Goal: Task Accomplishment & Management: Complete application form

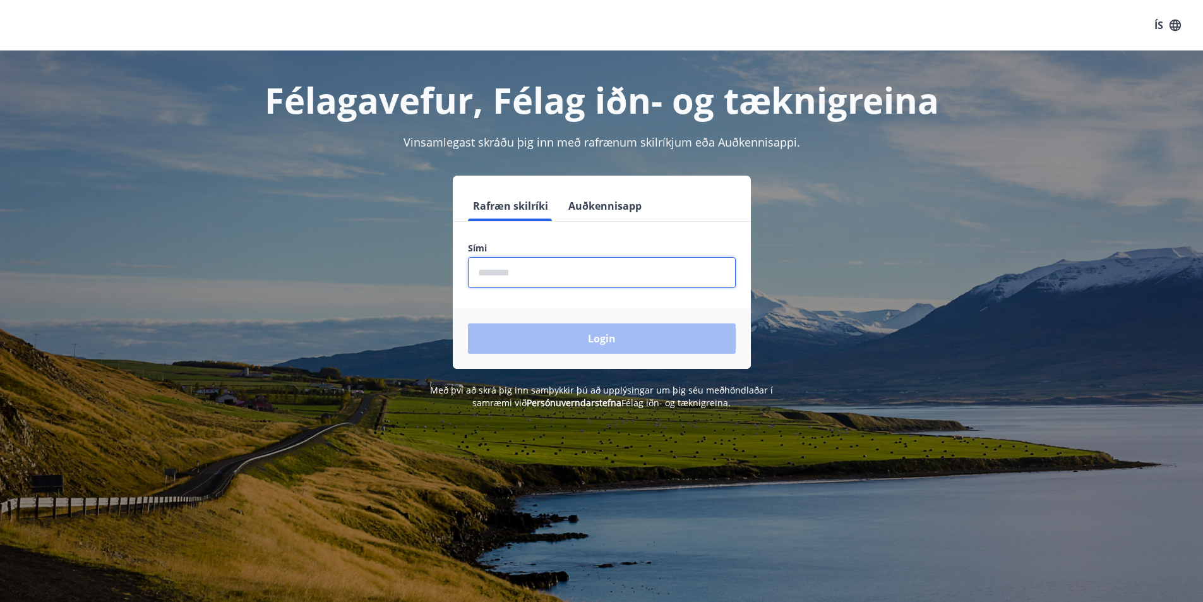
click at [571, 272] on input "phone" at bounding box center [602, 272] width 268 height 31
type input "********"
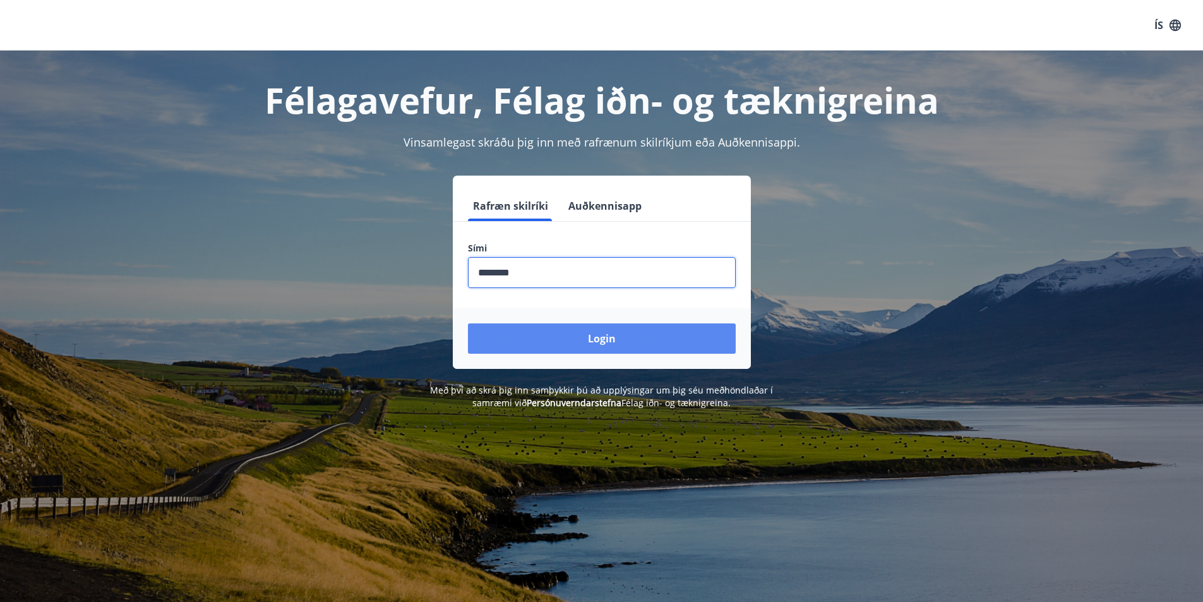
click at [610, 335] on button "Login" at bounding box center [602, 338] width 268 height 30
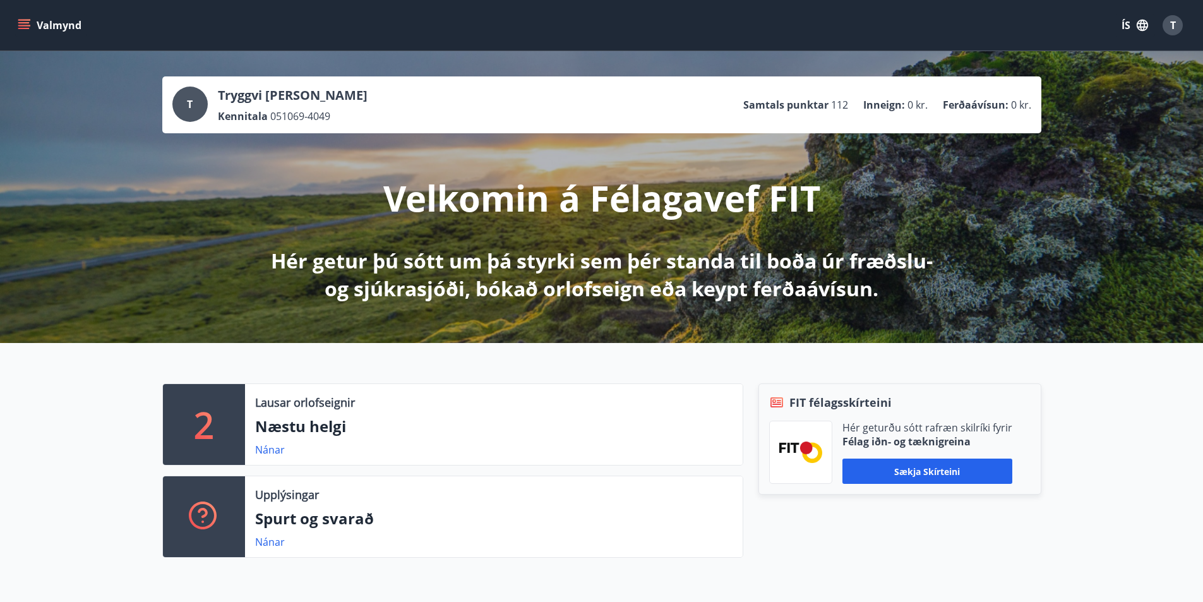
click at [29, 27] on icon "menu" at bounding box center [24, 25] width 13 height 13
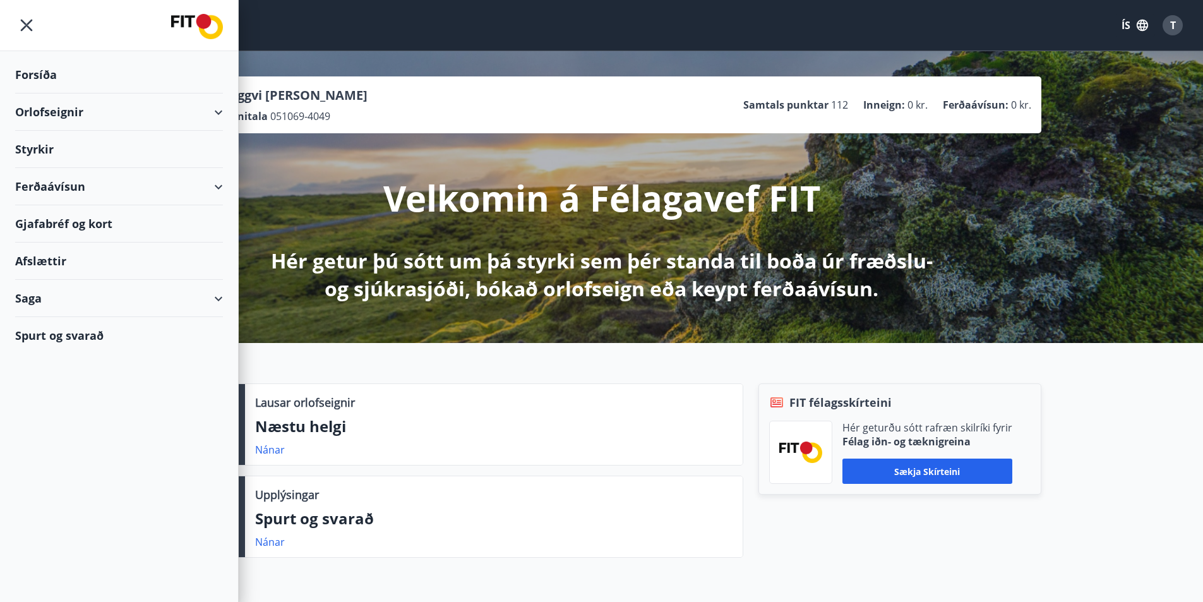
click at [41, 149] on div "Styrkir" at bounding box center [119, 149] width 208 height 37
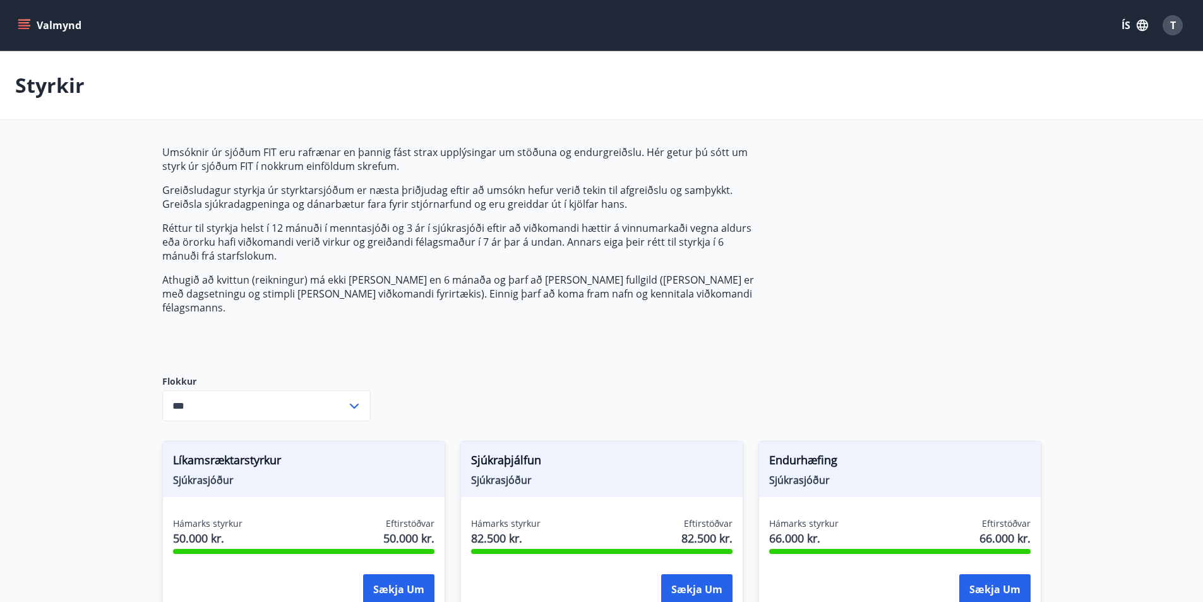
type input "***"
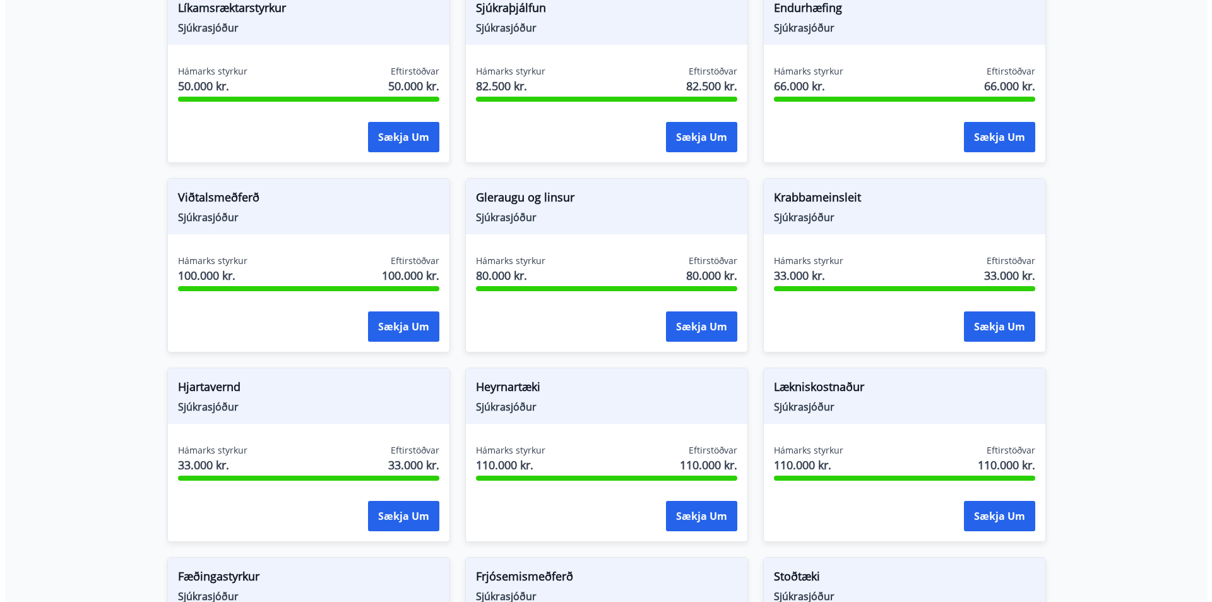
scroll to position [455, 0]
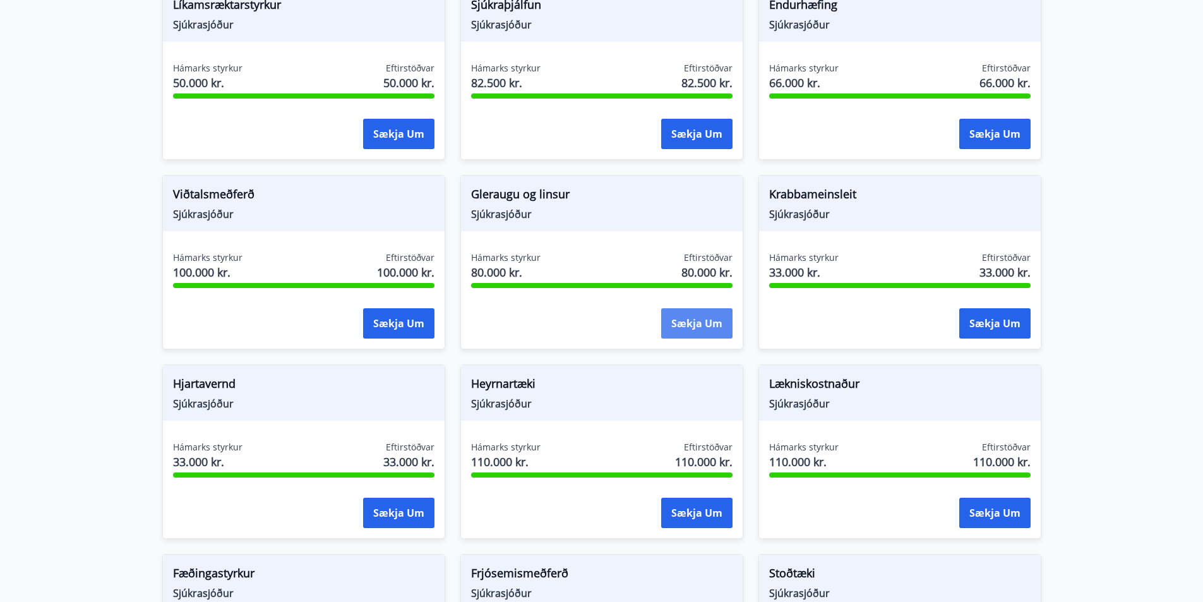
click at [695, 308] on button "Sækja um" at bounding box center [696, 323] width 71 height 30
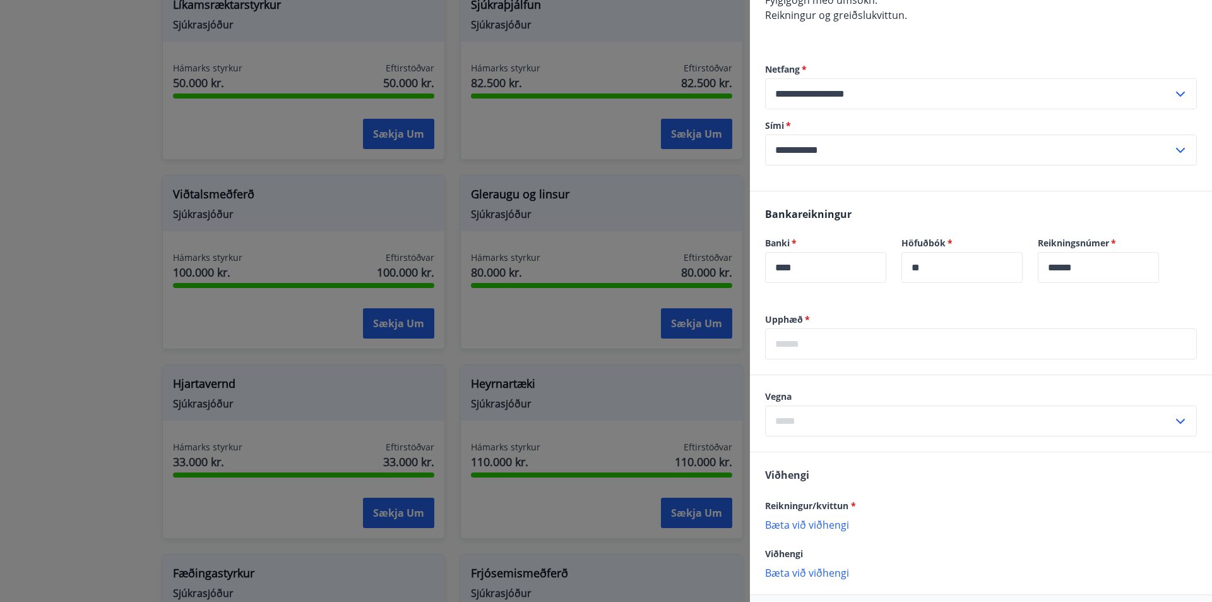
scroll to position [226, 0]
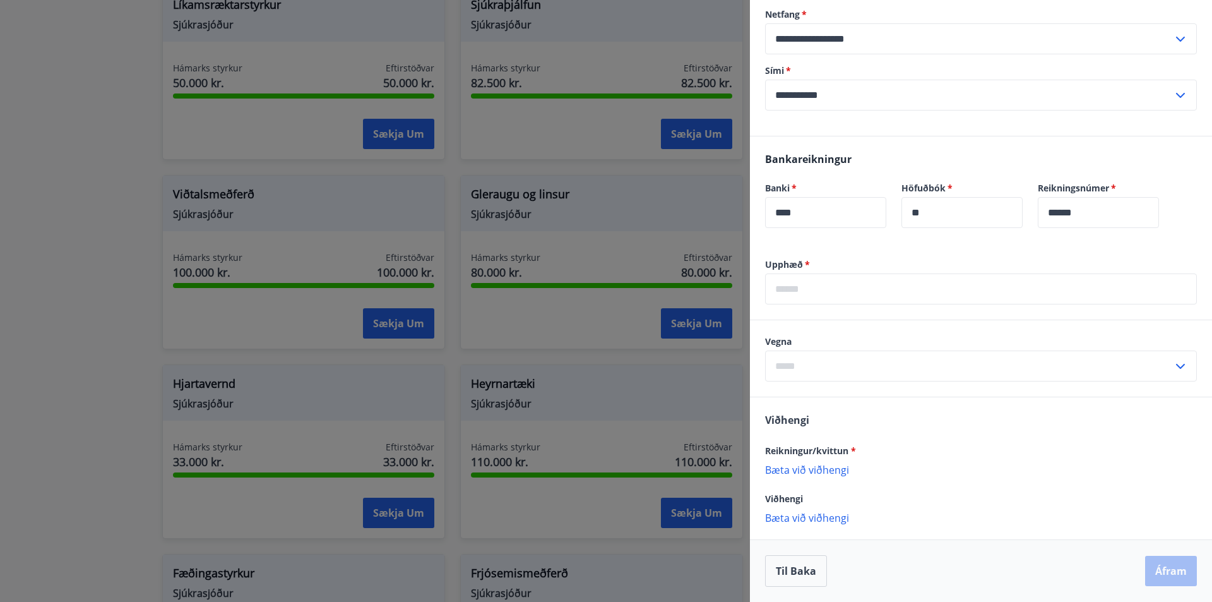
click at [1173, 365] on icon at bounding box center [1180, 366] width 15 height 15
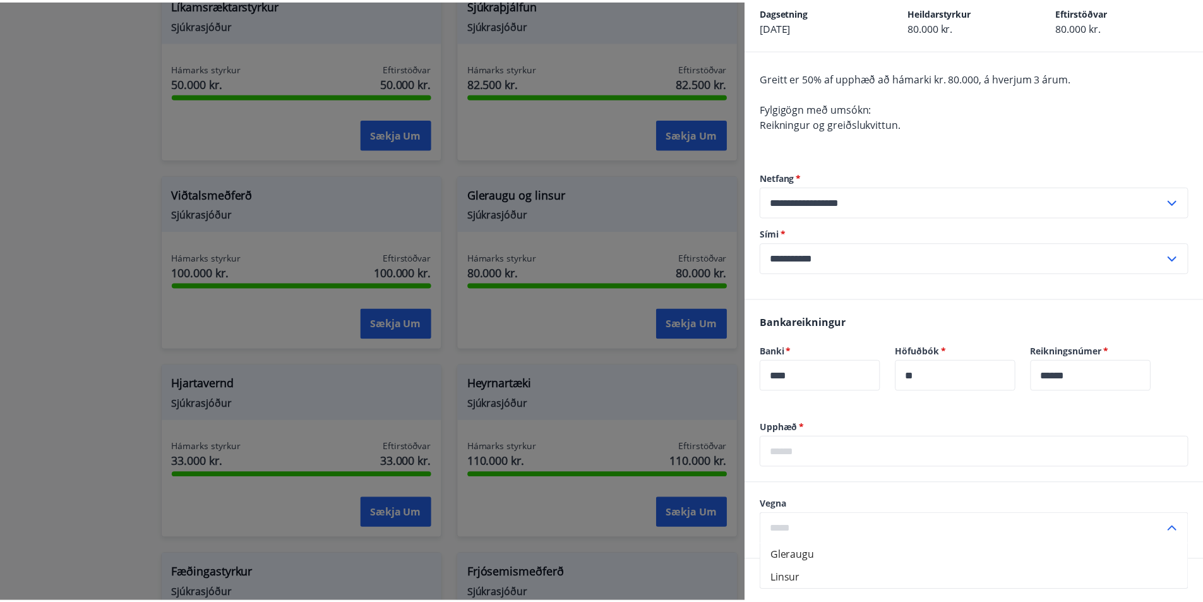
scroll to position [0, 0]
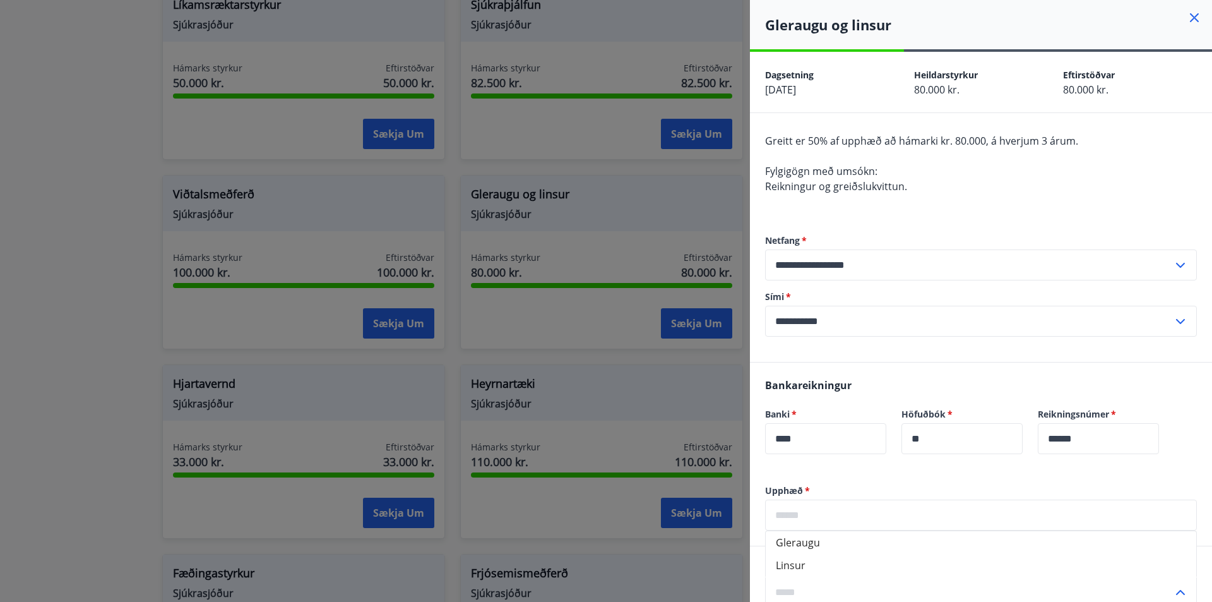
click at [1190, 17] on icon at bounding box center [1194, 17] width 9 height 9
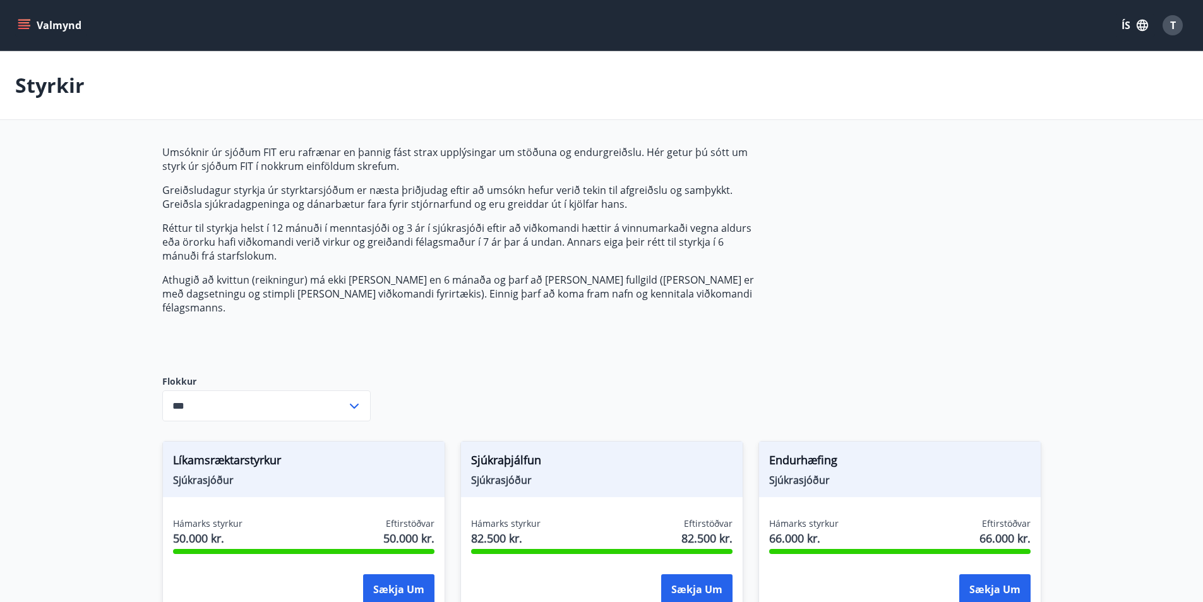
click at [27, 22] on icon "menu" at bounding box center [23, 22] width 11 height 1
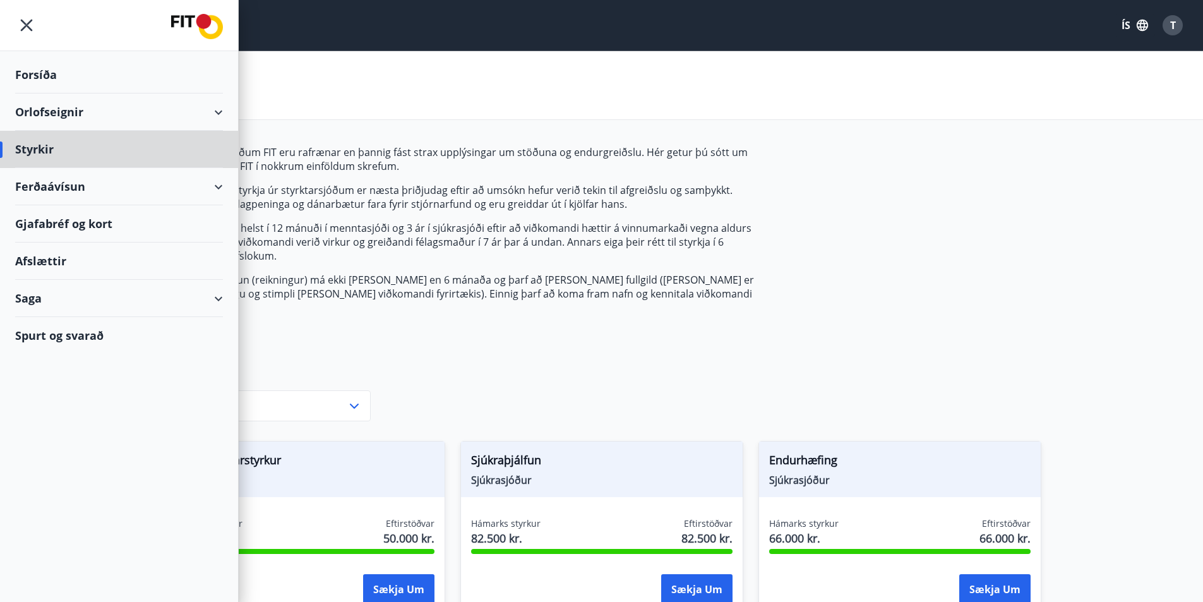
click at [43, 72] on div "Forsíða" at bounding box center [119, 74] width 208 height 37
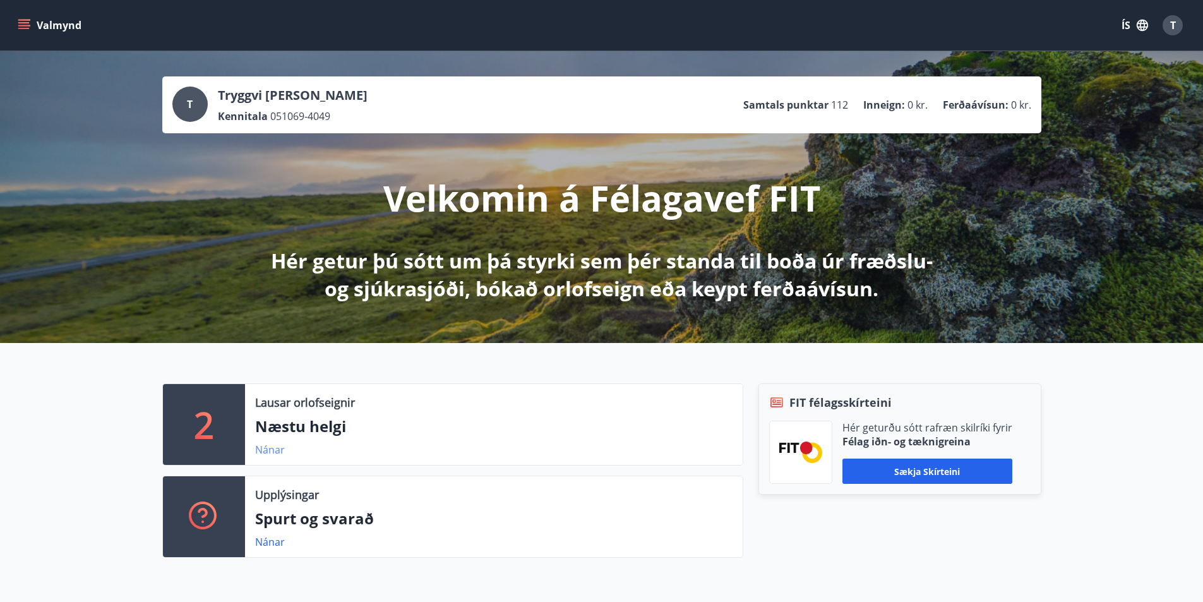
click at [264, 450] on link "Nánar" at bounding box center [270, 450] width 30 height 14
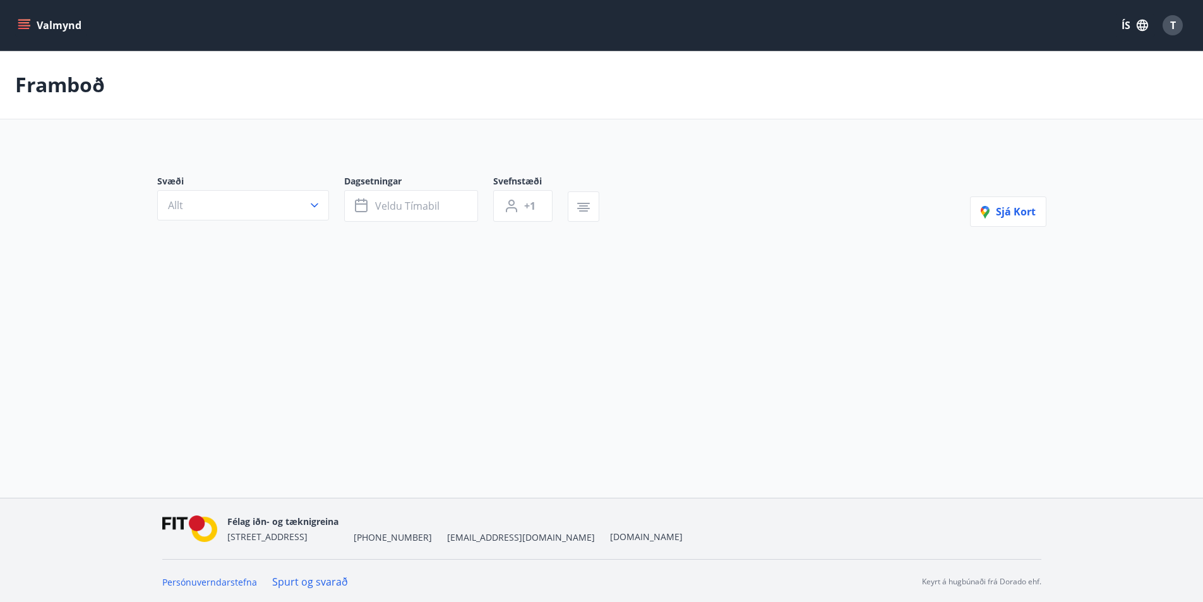
type input "*"
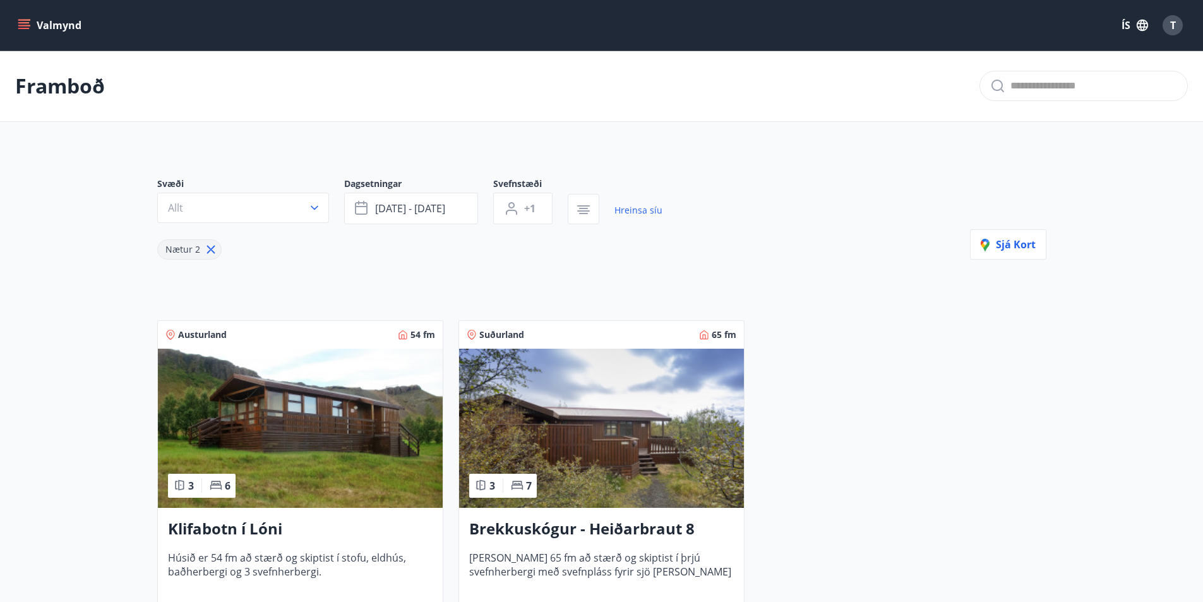
click at [1175, 24] on span "T" at bounding box center [1173, 25] width 6 height 14
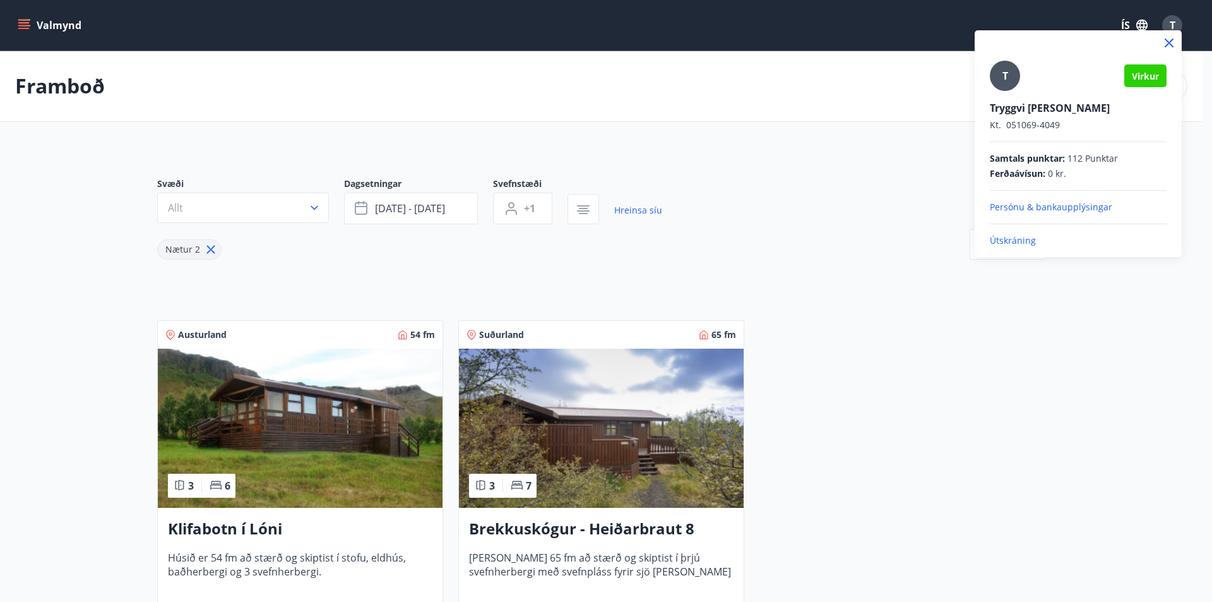
click at [1003, 238] on p "Útskráning" at bounding box center [1078, 240] width 177 height 13
